Goal: Task Accomplishment & Management: Use online tool/utility

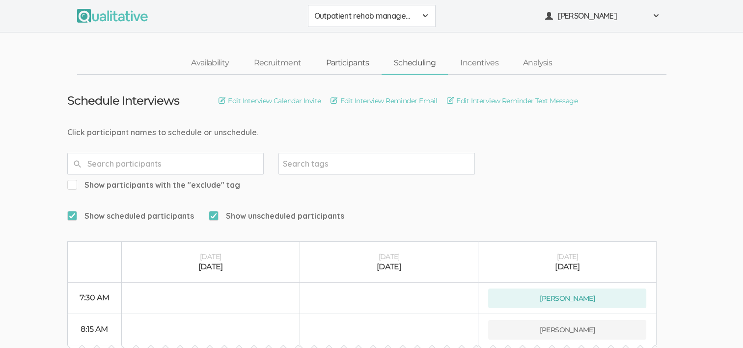
click at [347, 63] on link "Participants" at bounding box center [347, 63] width 68 height 21
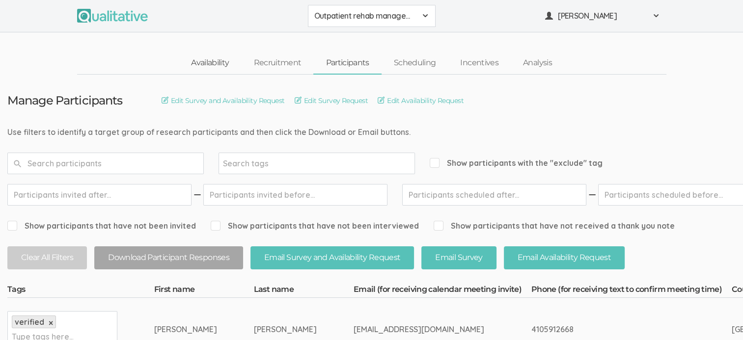
click at [204, 61] on link "Availability" at bounding box center [210, 63] width 62 height 21
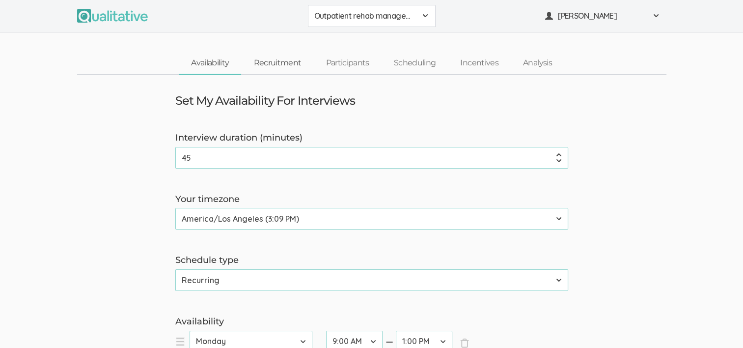
click at [285, 57] on link "Recruitment" at bounding box center [277, 63] width 72 height 21
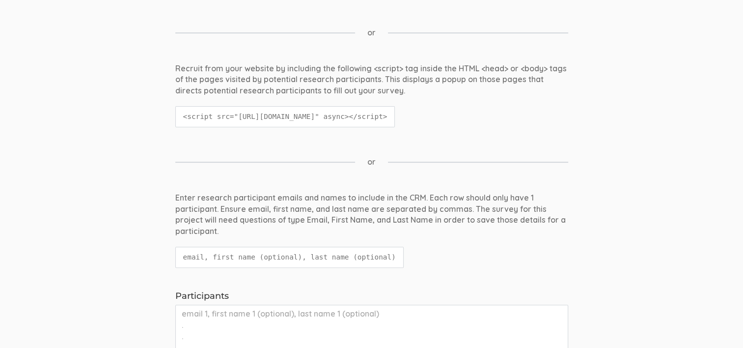
scroll to position [310, 0]
click at [231, 115] on code "<script src="[URL][DOMAIN_NAME]" async></script>" at bounding box center [285, 116] width 220 height 21
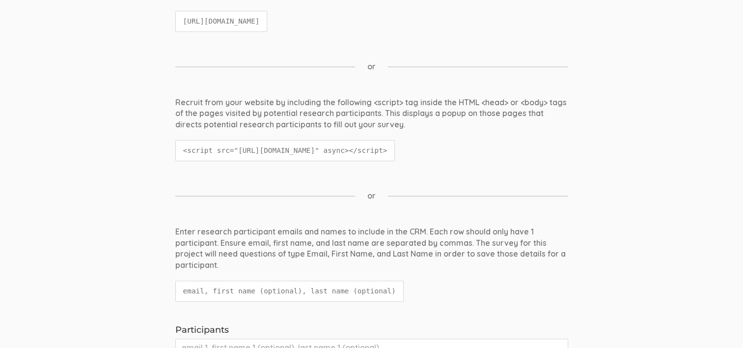
scroll to position [275, 0]
click at [200, 147] on code "<script src="[URL][DOMAIN_NAME]" async></script>" at bounding box center [285, 151] width 220 height 21
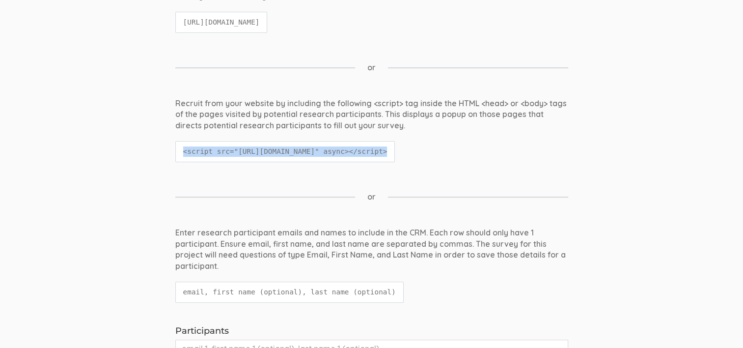
click at [200, 147] on code "<script src="[URL][DOMAIN_NAME]" async></script>" at bounding box center [285, 151] width 220 height 21
copy ui-view "<script src="[URL][DOMAIN_NAME]" async></script>"
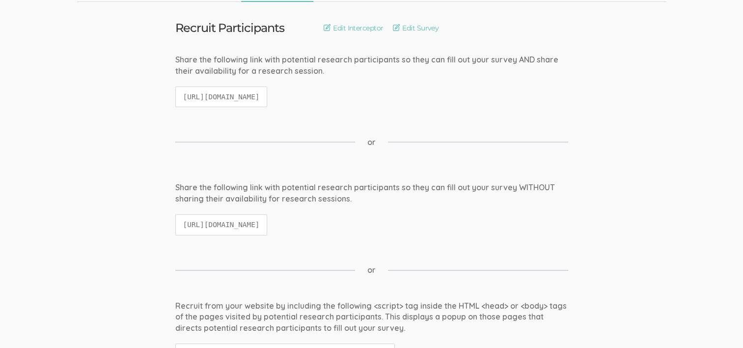
scroll to position [79, 0]
